Goal: Information Seeking & Learning: Learn about a topic

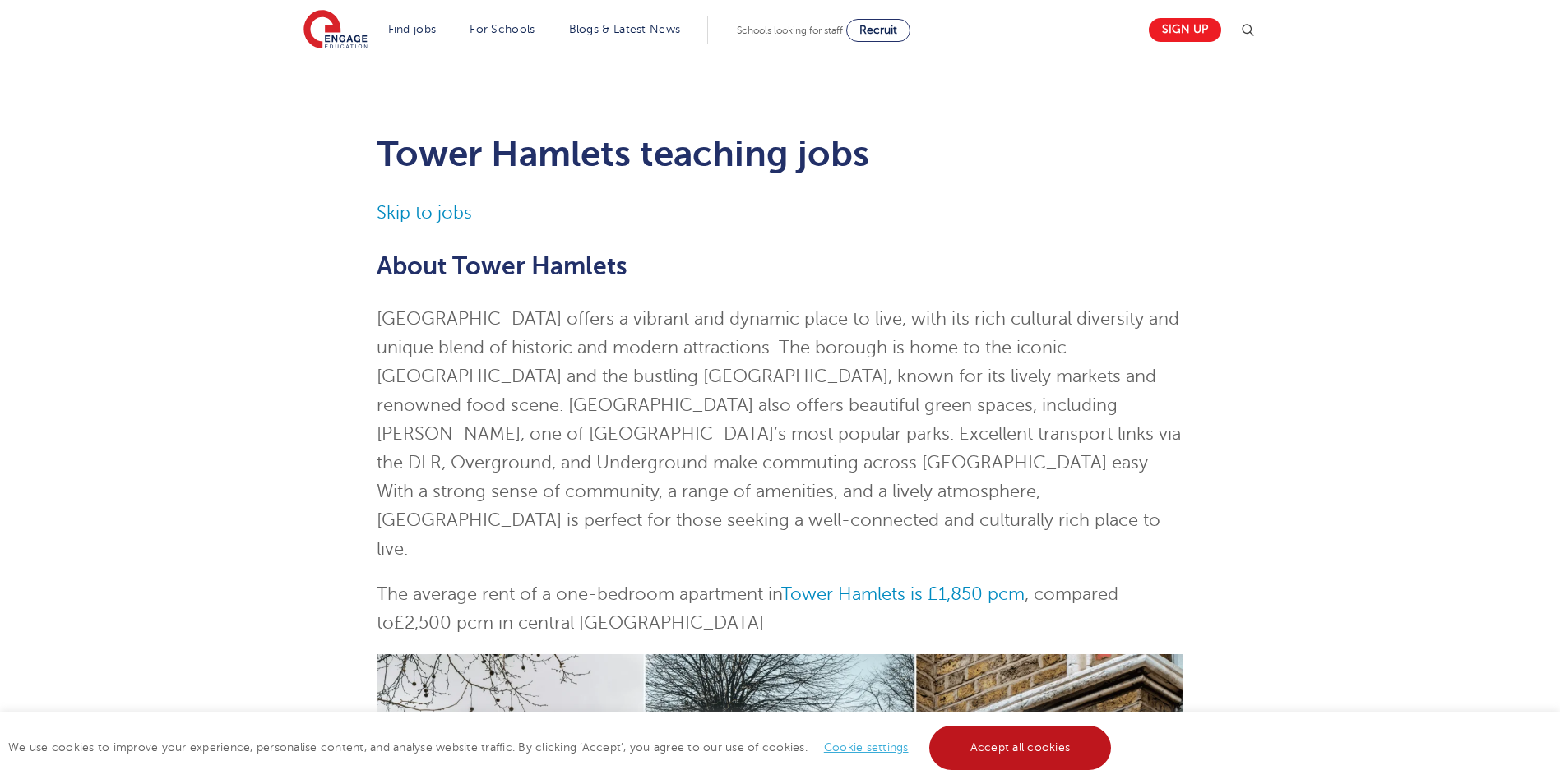
click at [984, 749] on link "Accept all cookies" at bounding box center [1020, 749] width 182 height 45
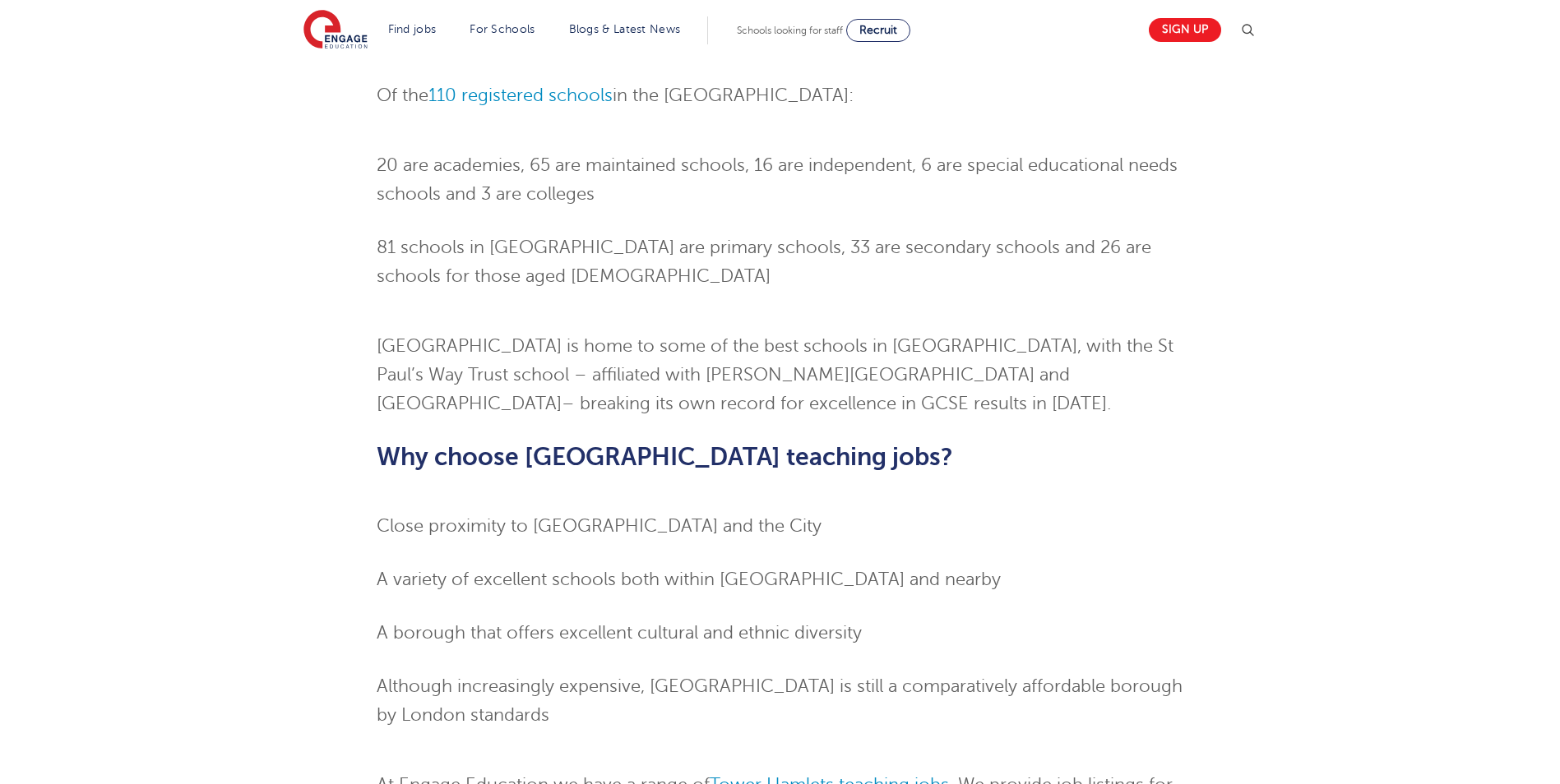
scroll to position [1315, 0]
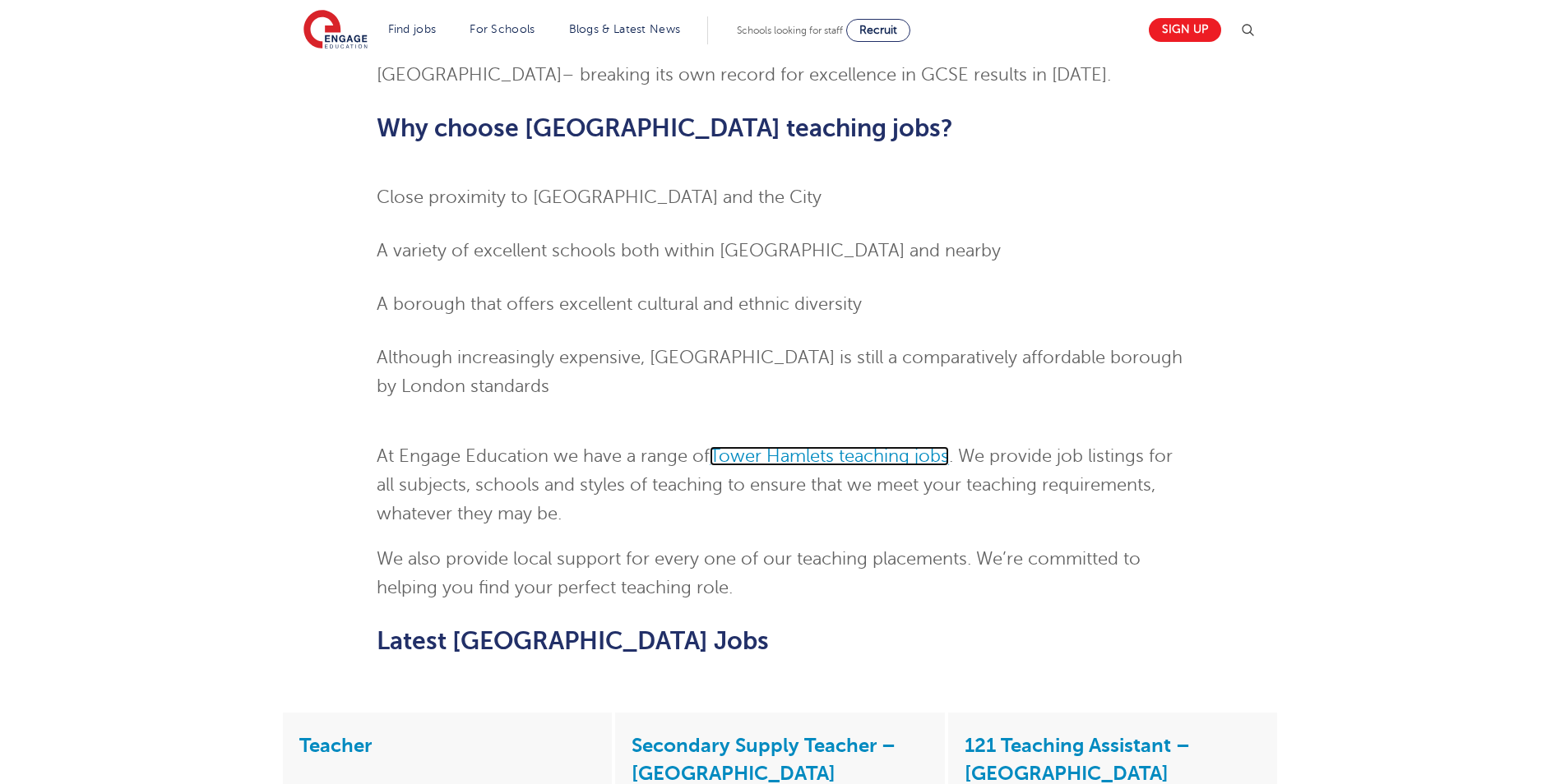
click at [832, 446] on link "Tower Hamlets teaching jobs" at bounding box center [830, 456] width 239 height 20
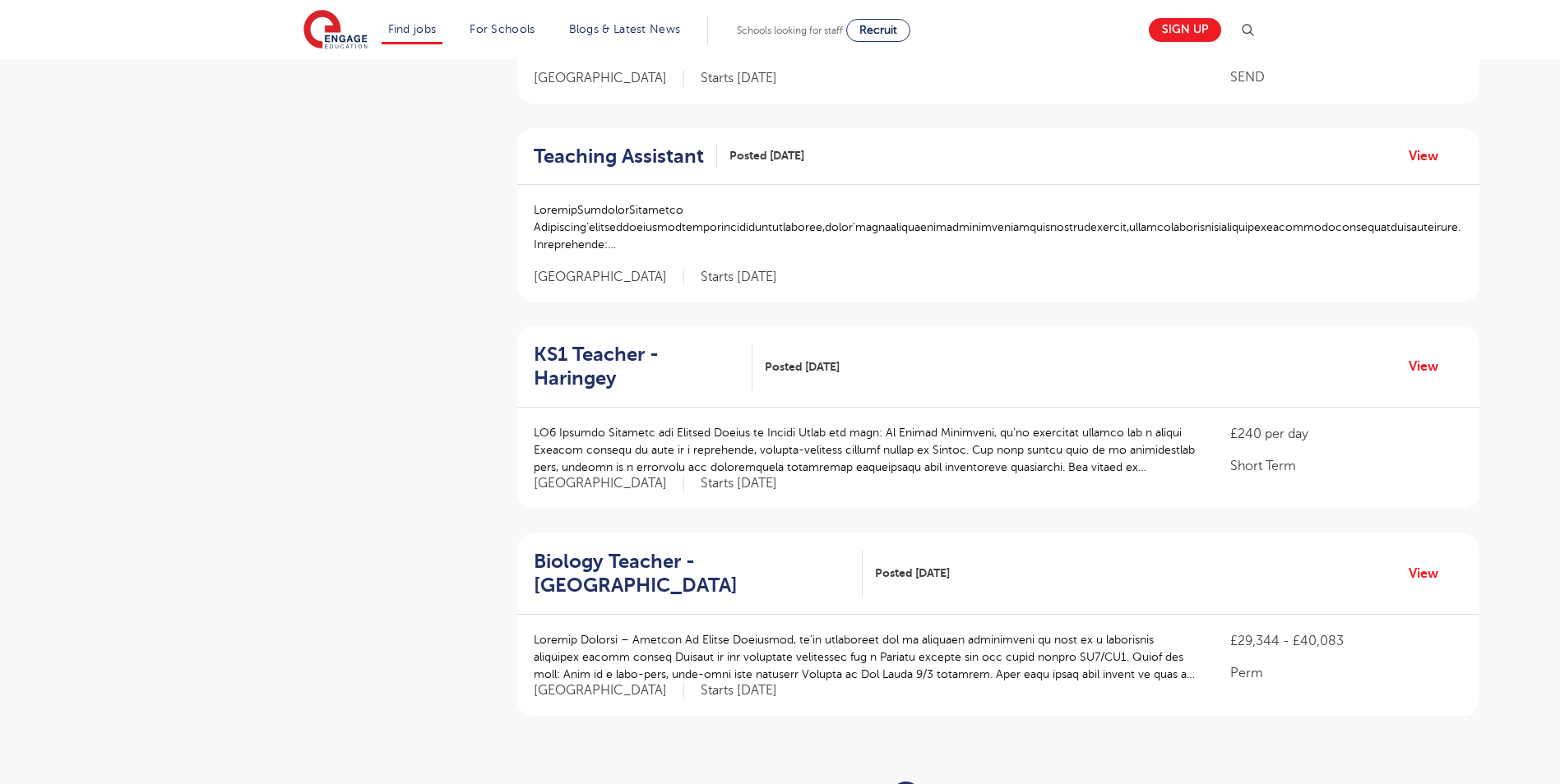
scroll to position [1644, 0]
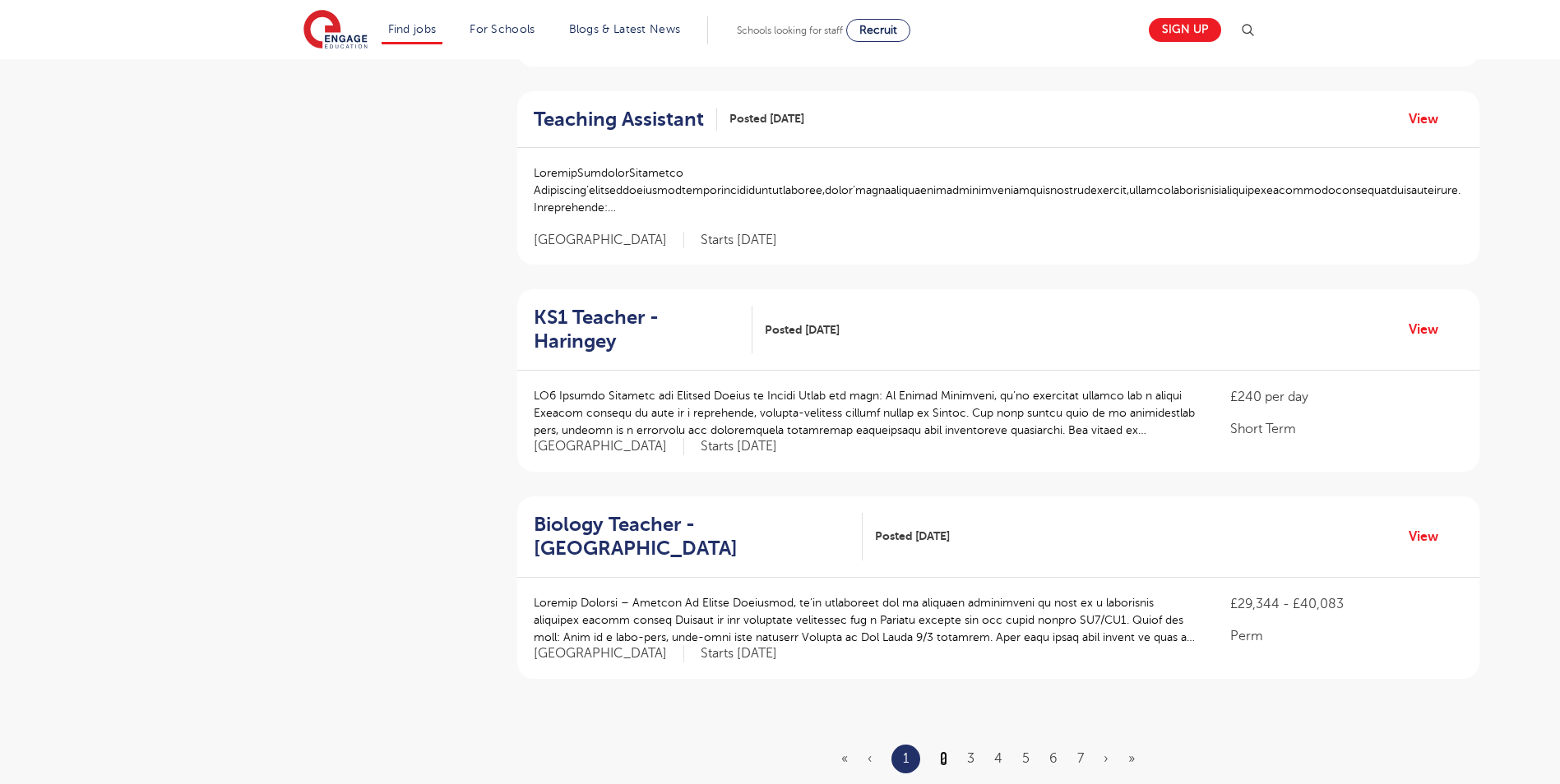
click at [944, 751] on link "2" at bounding box center [943, 758] width 7 height 15
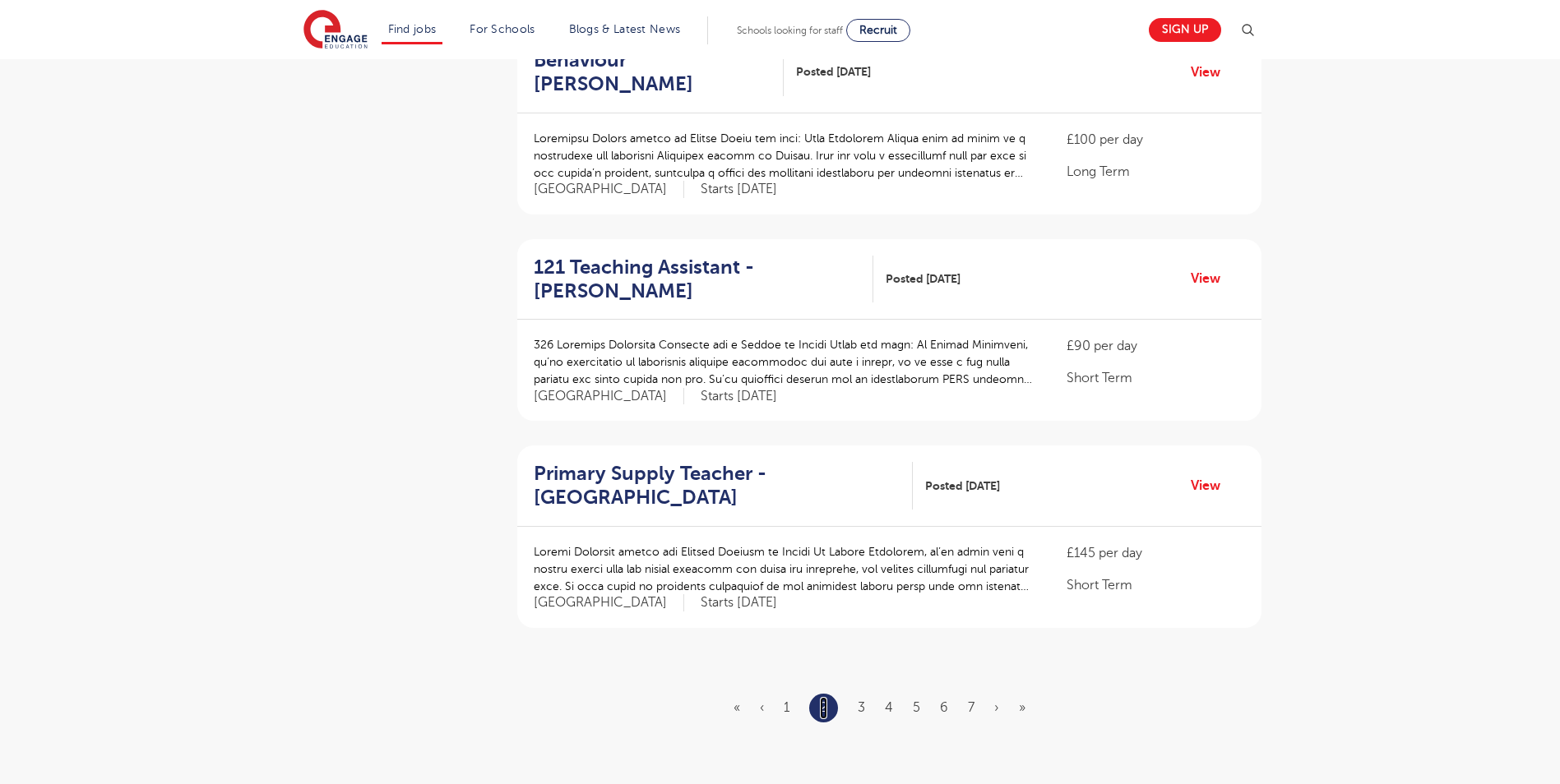
scroll to position [1644, 0]
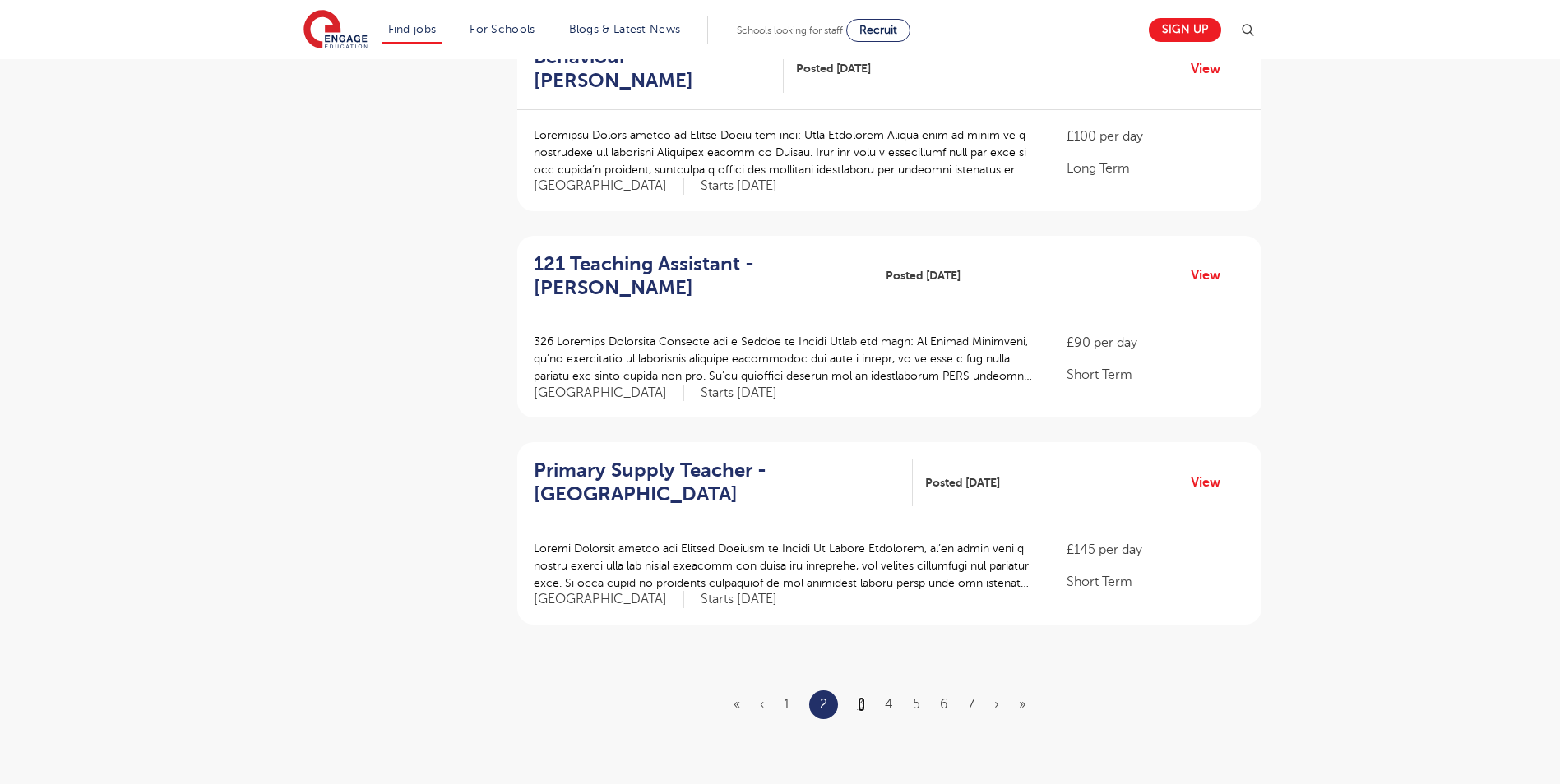
click at [863, 707] on link "3" at bounding box center [861, 705] width 7 height 15
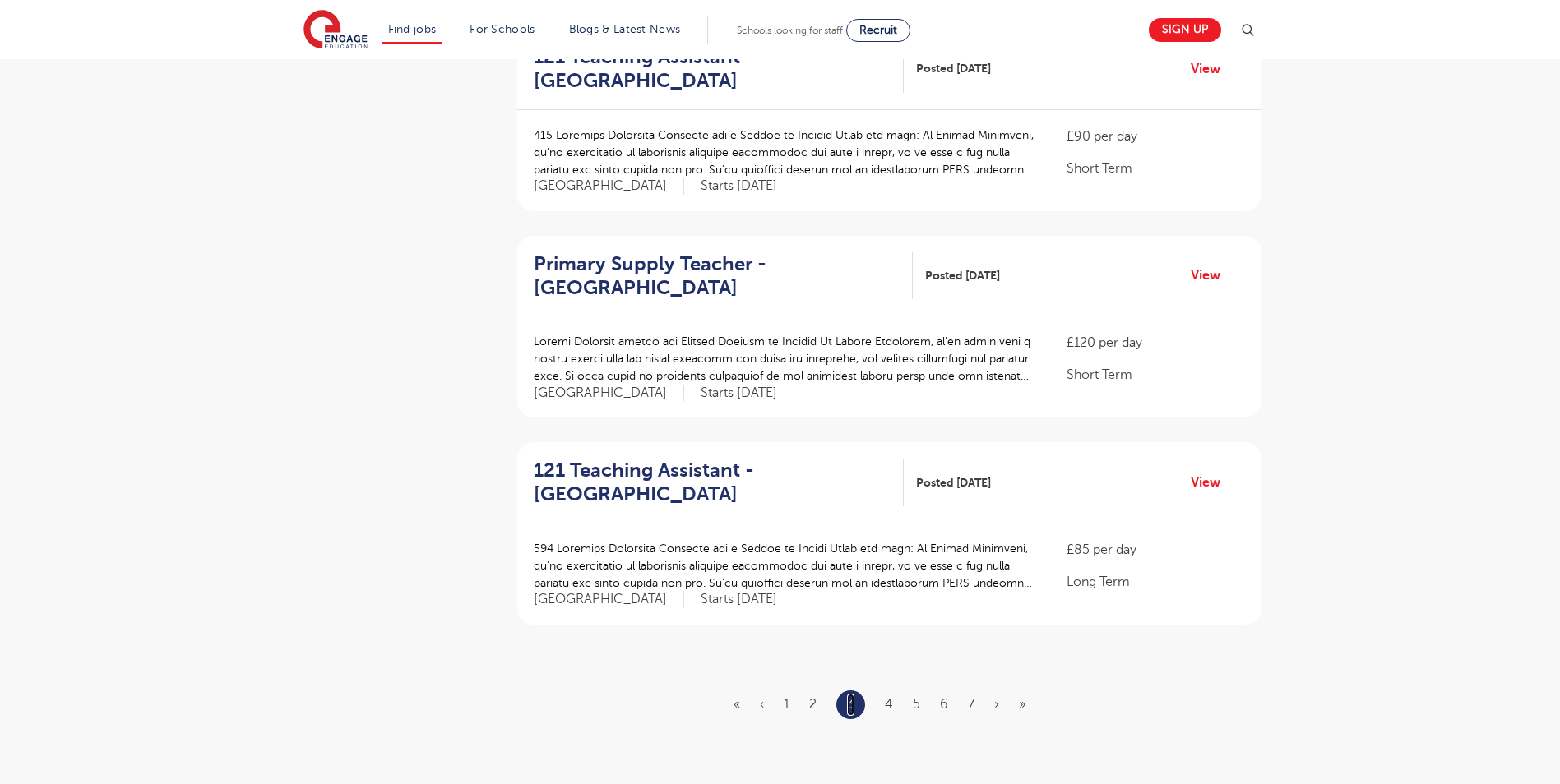
scroll to position [0, 0]
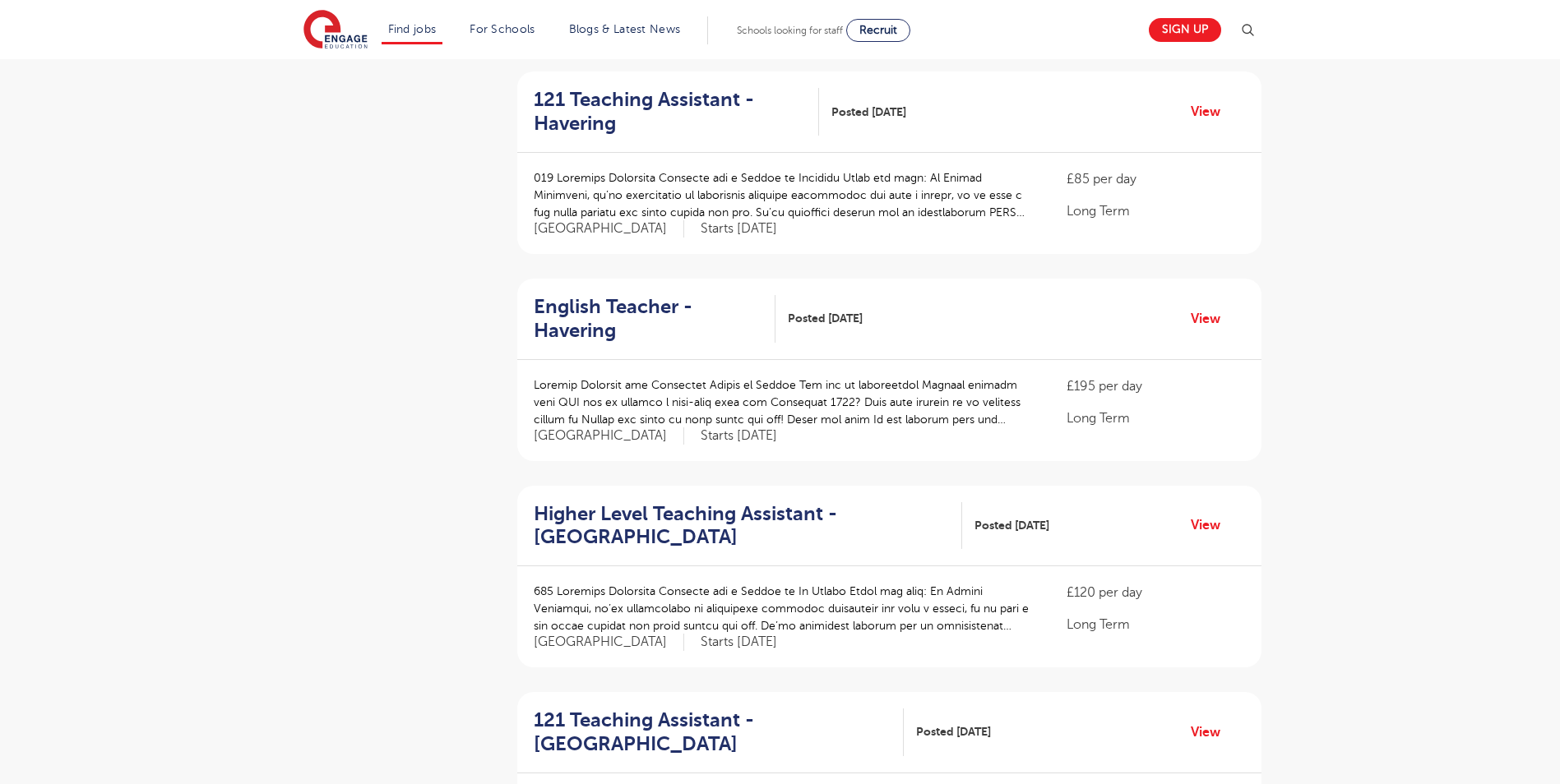
scroll to position [986, 0]
